Goal: Check status

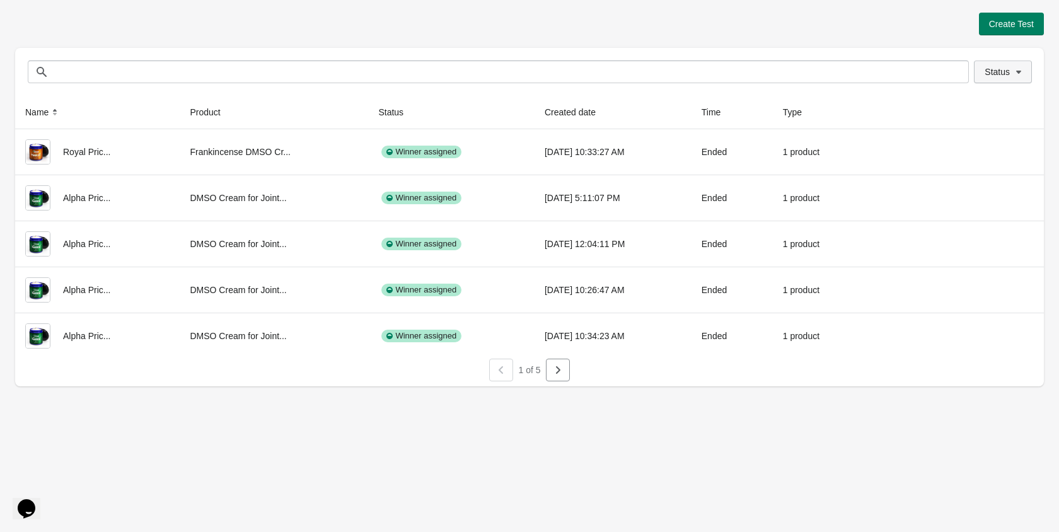
click at [1000, 67] on span "Status" at bounding box center [997, 72] width 25 height 10
click at [972, 105] on span at bounding box center [968, 105] width 11 height 11
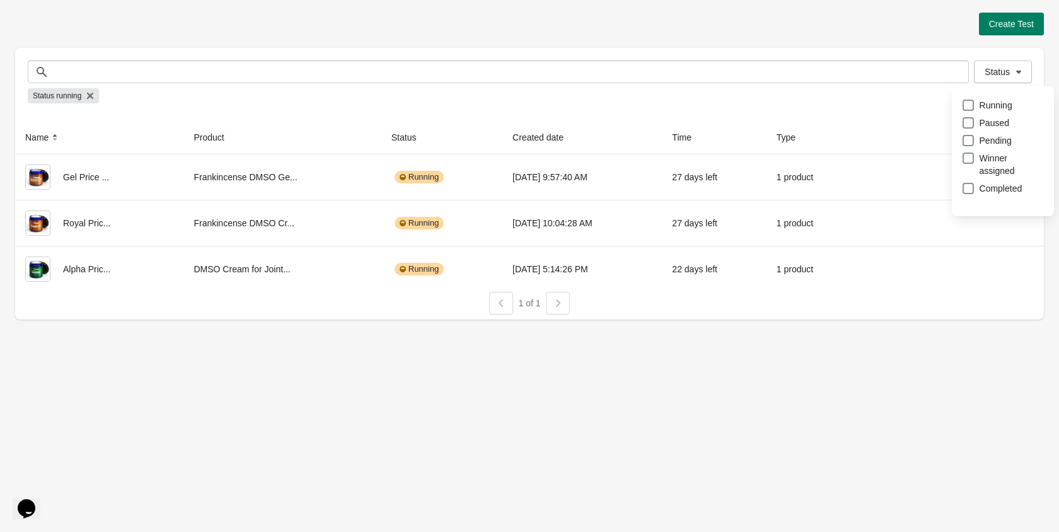
click at [640, 98] on div "Status running" at bounding box center [530, 95] width 1004 height 25
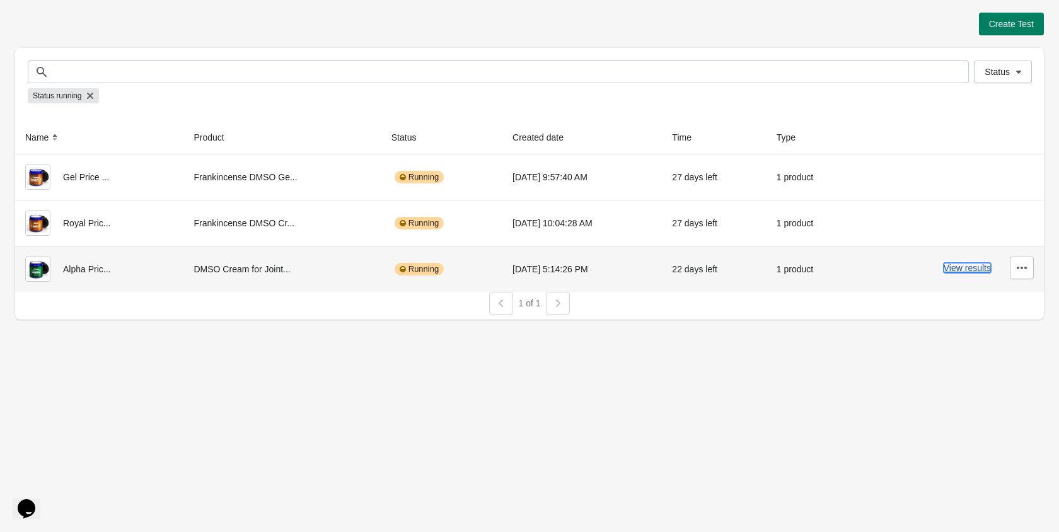
click at [950, 265] on button "View results" at bounding box center [967, 268] width 47 height 10
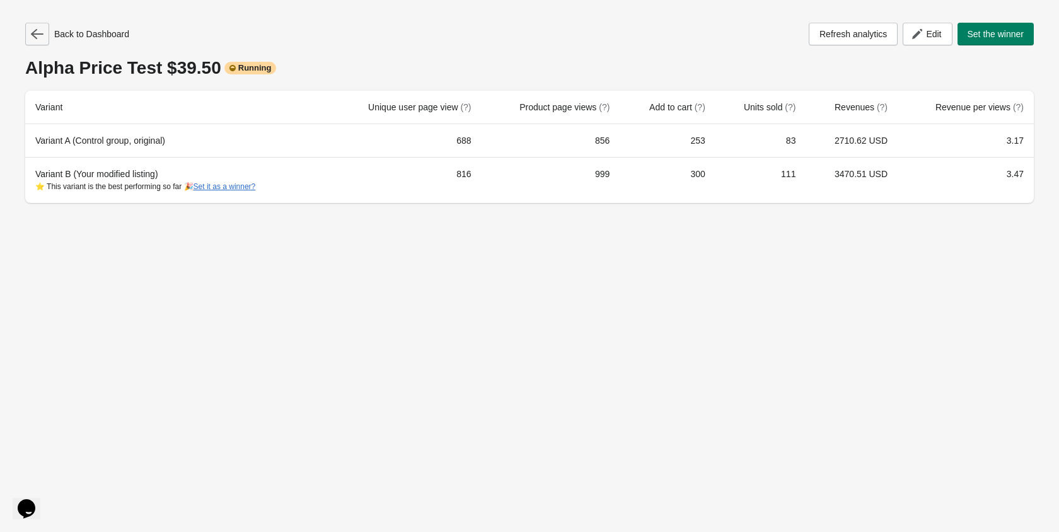
click at [34, 33] on icon "button" at bounding box center [37, 34] width 13 height 10
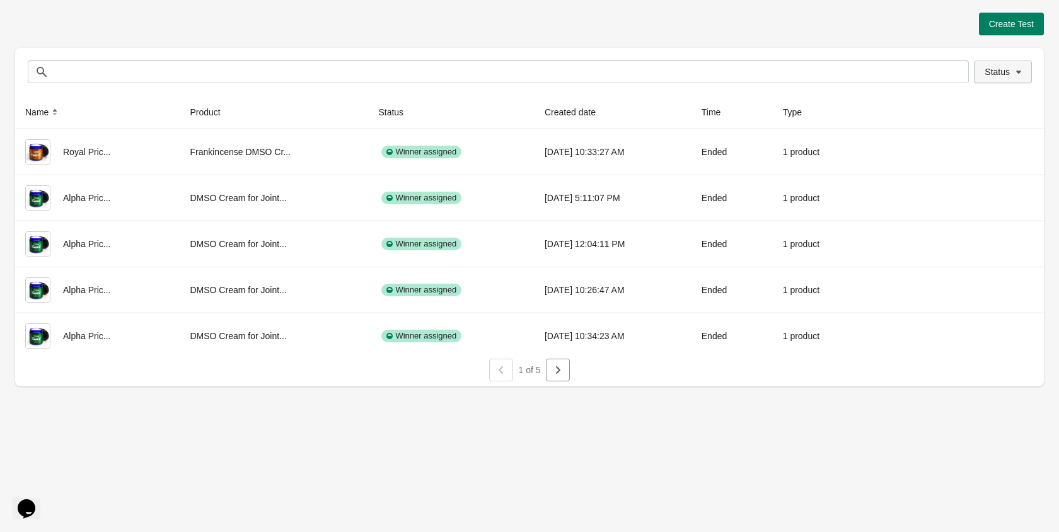
click at [984, 73] on button "Status" at bounding box center [1003, 72] width 58 height 23
click at [980, 99] on span "Running" at bounding box center [996, 105] width 33 height 13
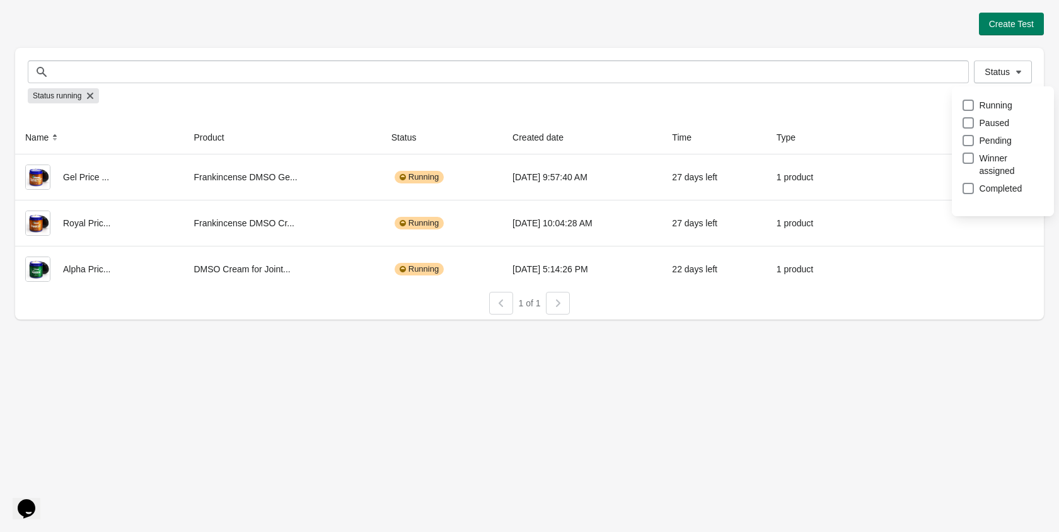
click at [941, 43] on div "Create Test Status Status Status running Name Product Status Created date Time …" at bounding box center [529, 166] width 1029 height 307
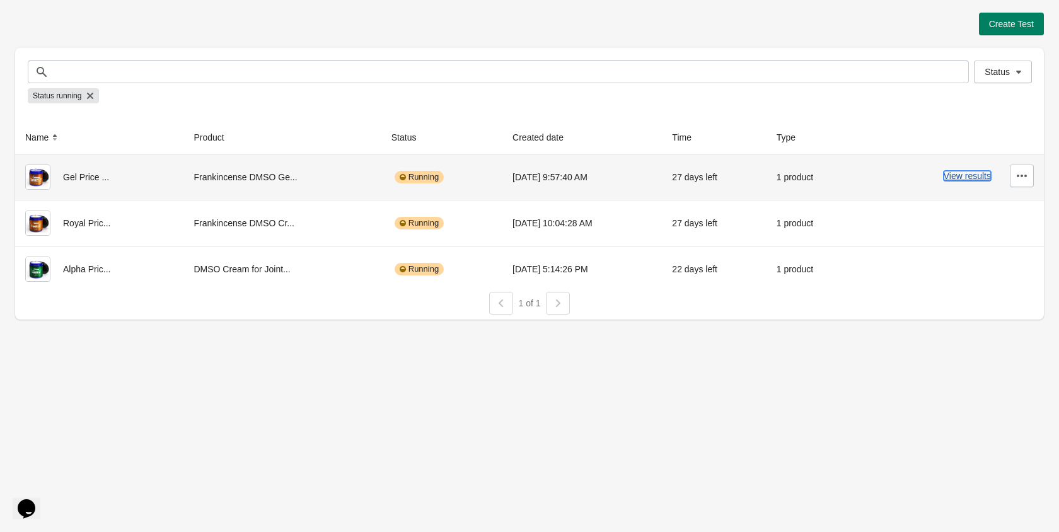
click at [979, 180] on button "View results" at bounding box center [967, 176] width 47 height 10
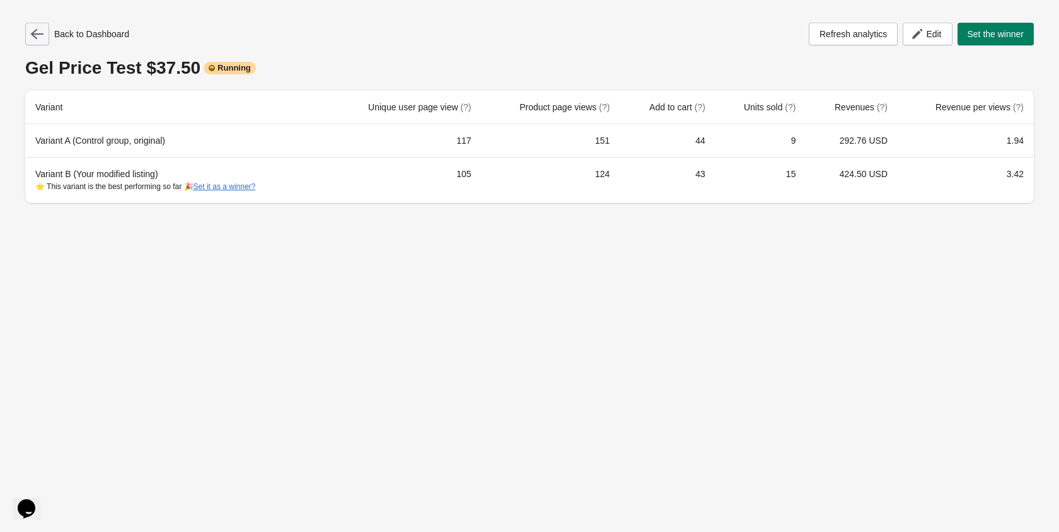
drag, startPoint x: 15, startPoint y: 38, endPoint x: 27, endPoint y: 42, distance: 13.4
click at [25, 41] on div "Back to Dashboard Refresh analytics Edit Set the winner Gel Price Test $37.50 R…" at bounding box center [529, 109] width 1059 height 218
click at [34, 42] on button "button" at bounding box center [37, 34] width 24 height 23
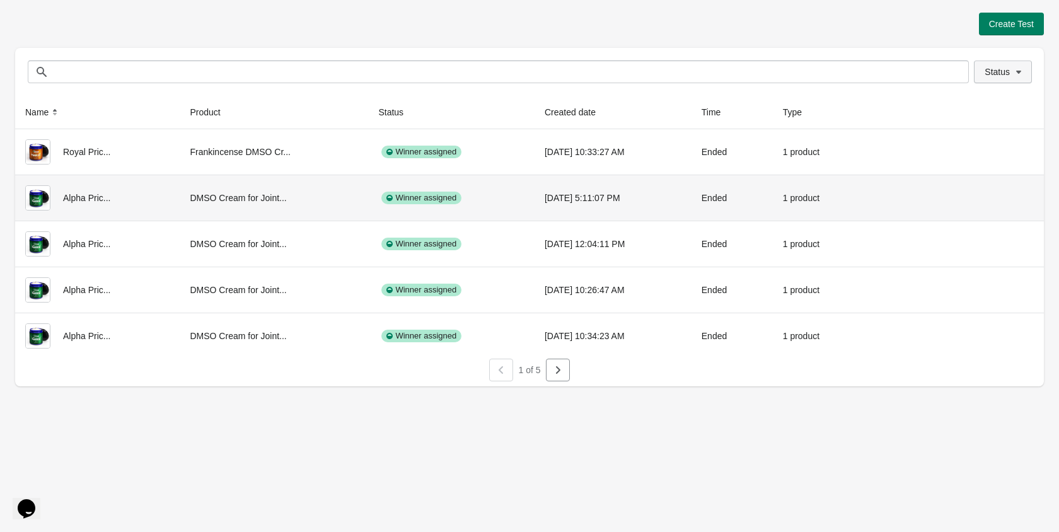
click at [986, 74] on span "Status" at bounding box center [997, 72] width 25 height 10
click at [980, 100] on span "Running" at bounding box center [996, 105] width 33 height 13
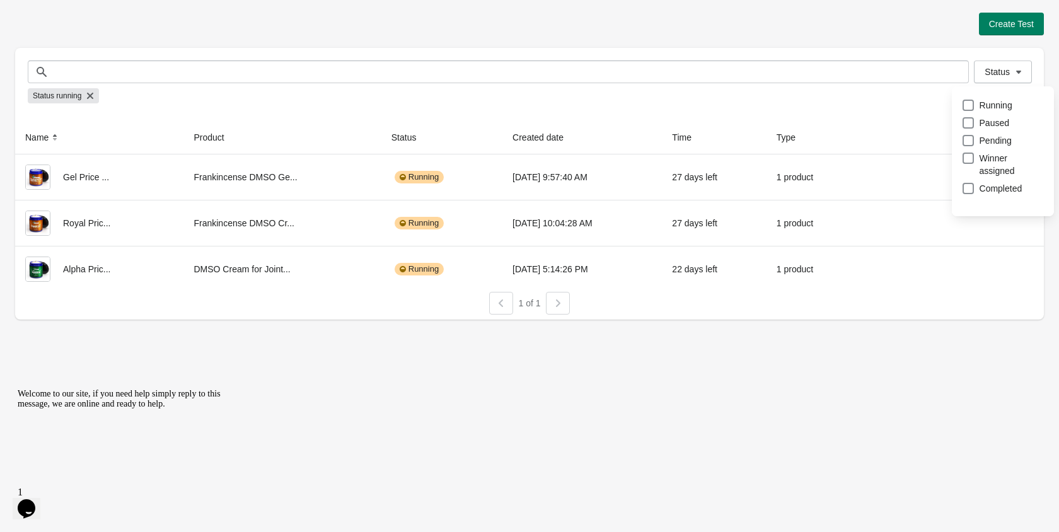
click at [948, 221] on div "Status Running Paused Pending Winner assigned Completed" at bounding box center [1003, 154] width 112 height 143
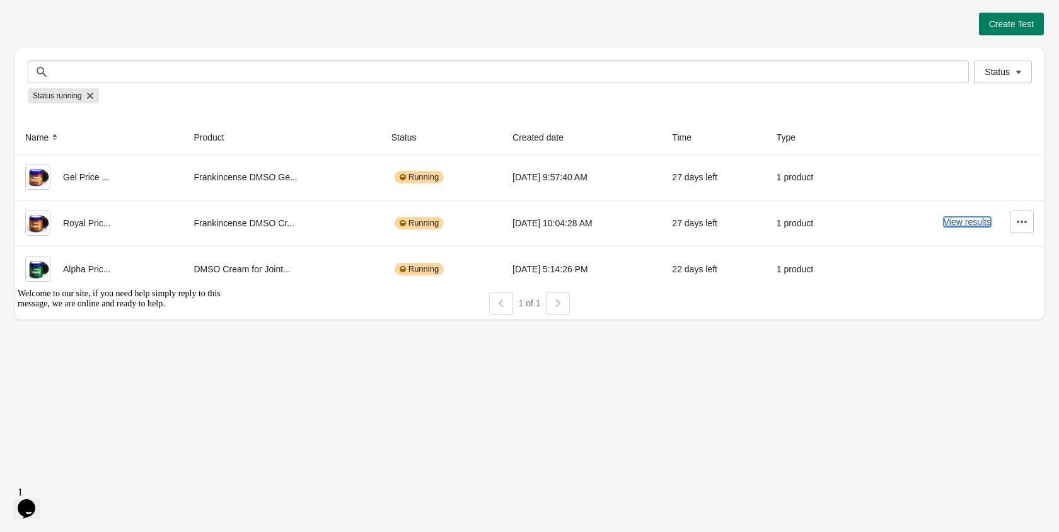
click at [956, 224] on button "View results" at bounding box center [967, 222] width 47 height 10
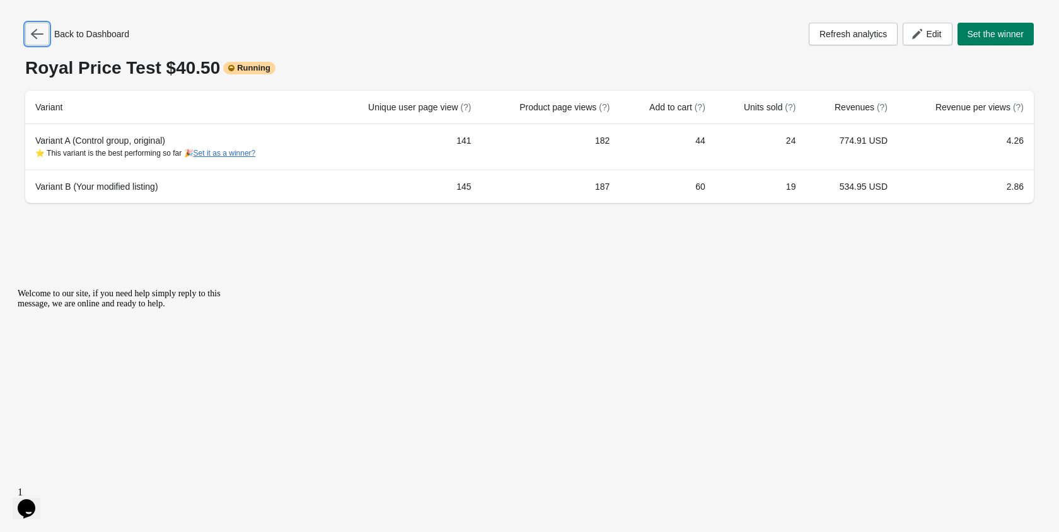
click at [36, 41] on button "button" at bounding box center [37, 34] width 24 height 23
